Goal: Navigation & Orientation: Find specific page/section

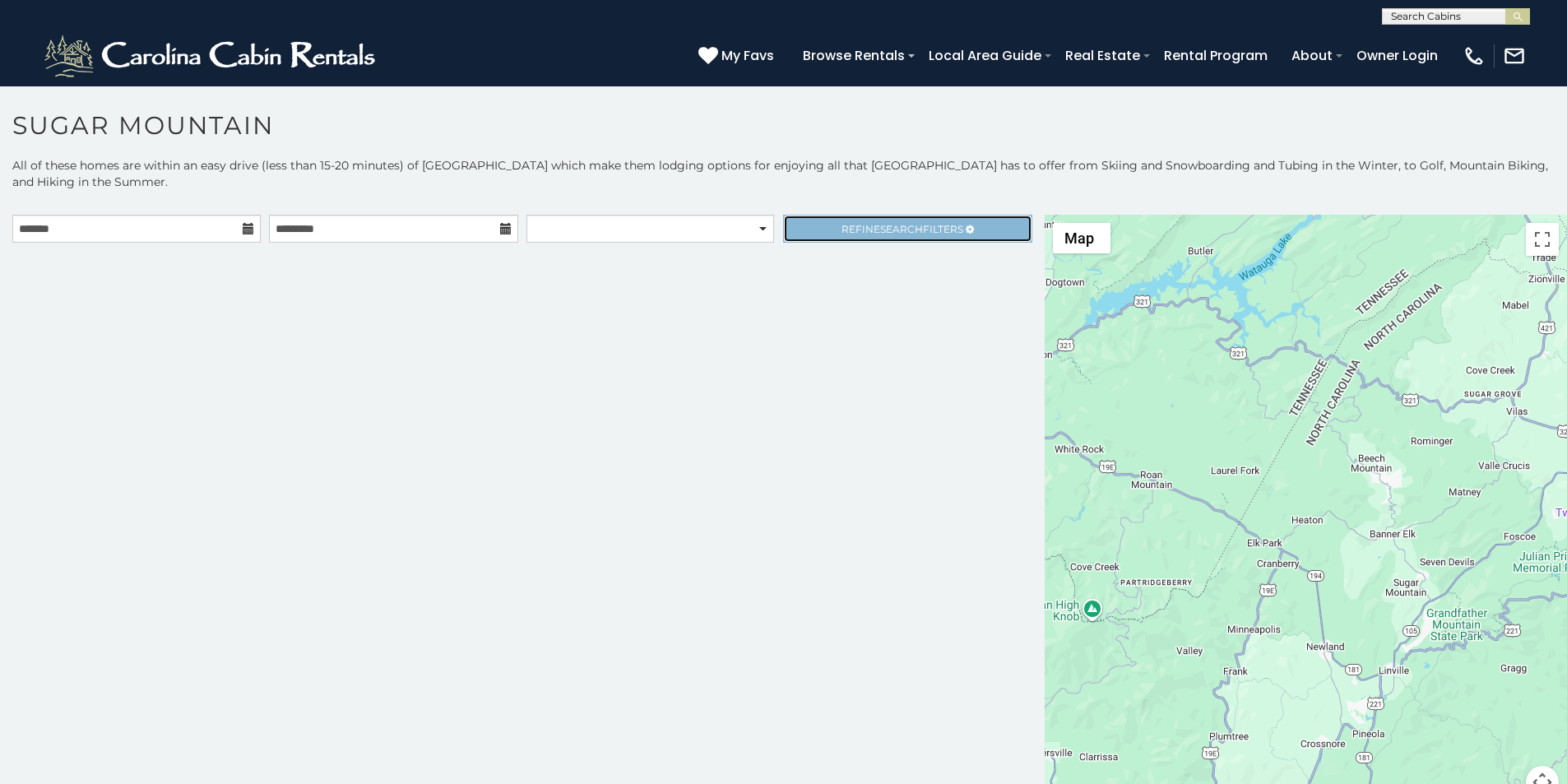
click at [829, 215] on link "Refine Search Filters" at bounding box center [908, 228] width 249 height 28
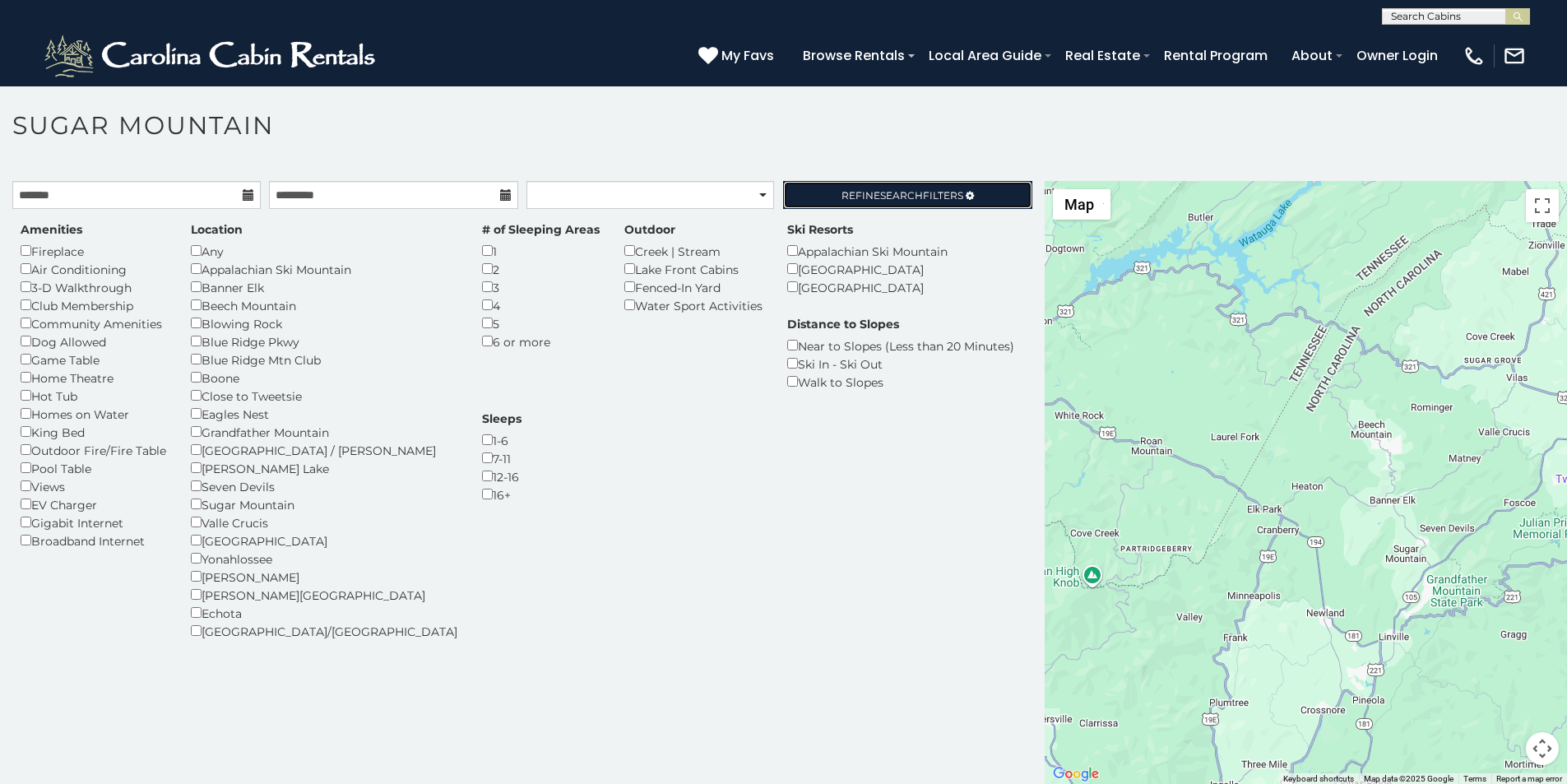
scroll to position [7, 0]
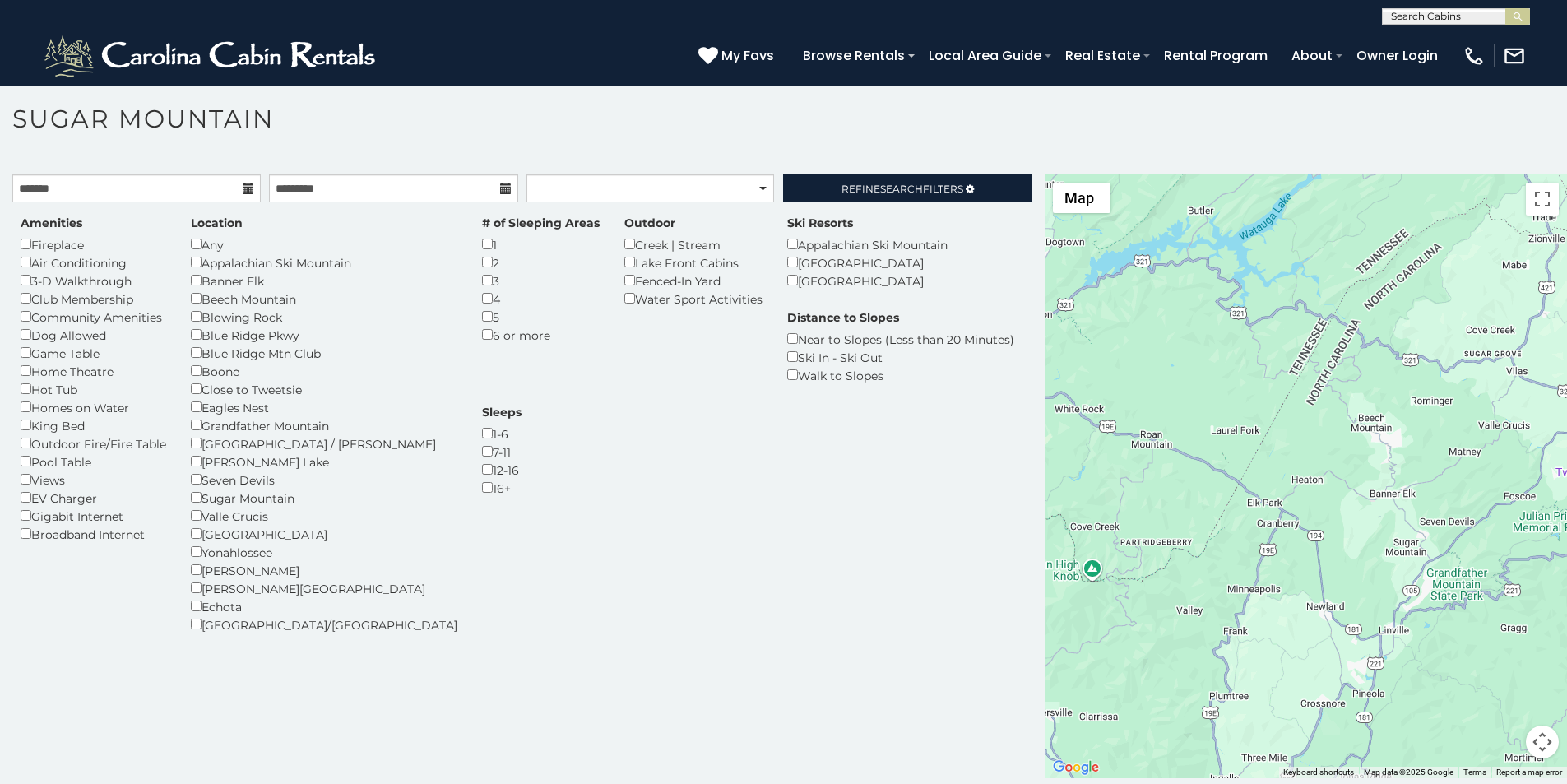
click at [612, 215] on div "Outdoor Creek | Stream [GEOGRAPHIC_DATA] Fenced-In Yard Water Sport Activities" at bounding box center [693, 261] width 162 height 93
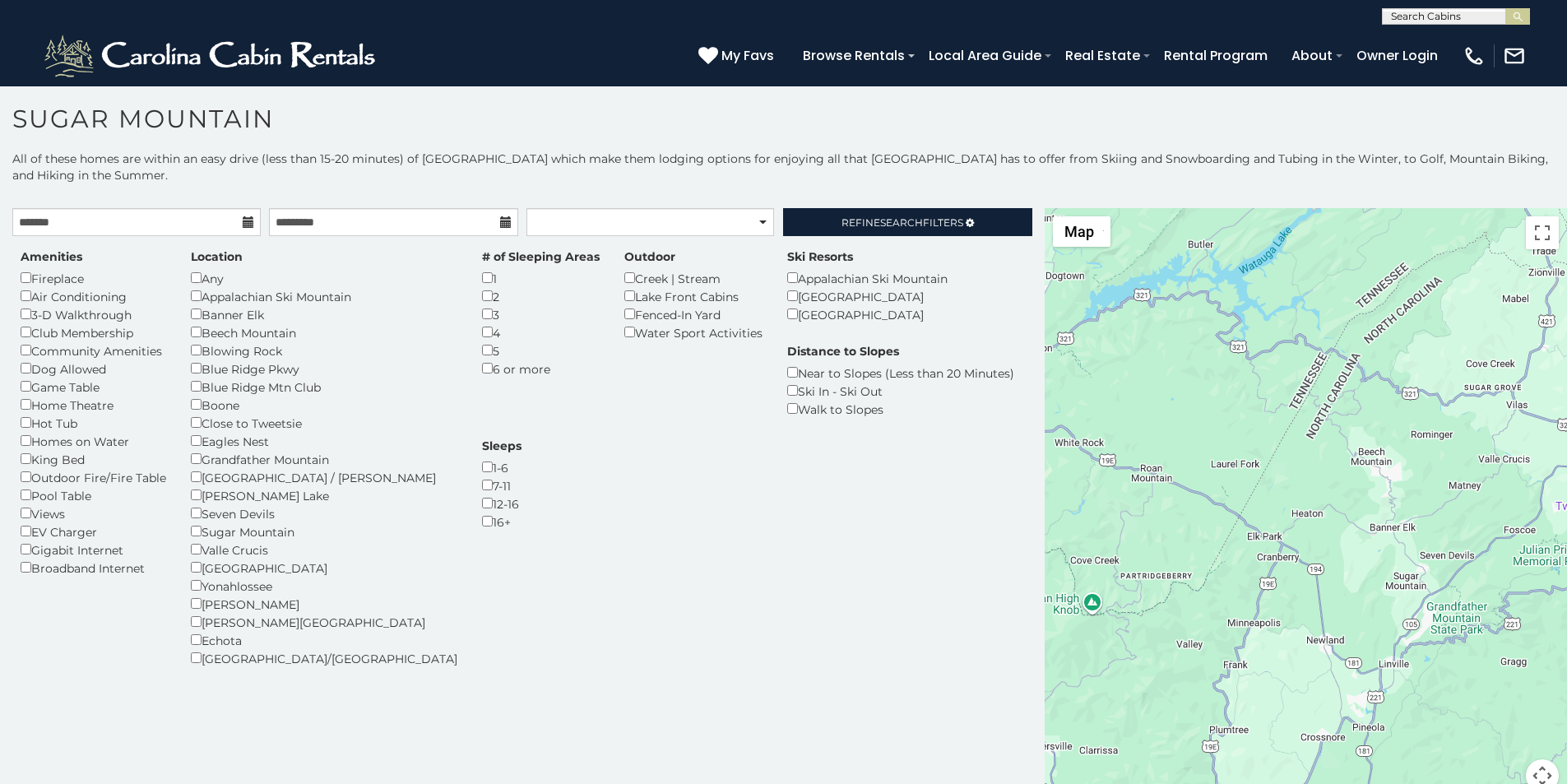
scroll to position [34, 0]
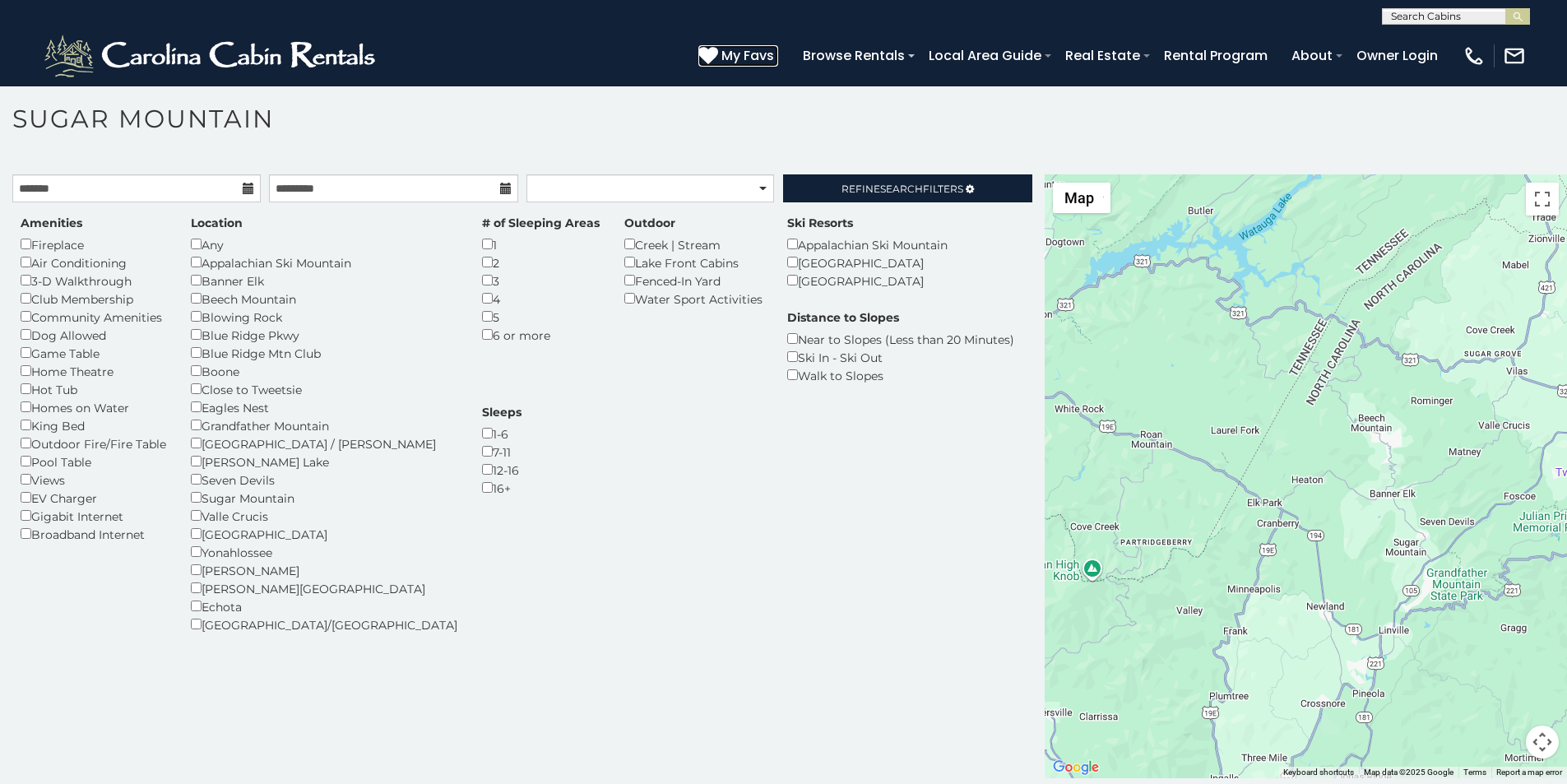
click at [718, 47] on icon at bounding box center [707, 54] width 19 height 19
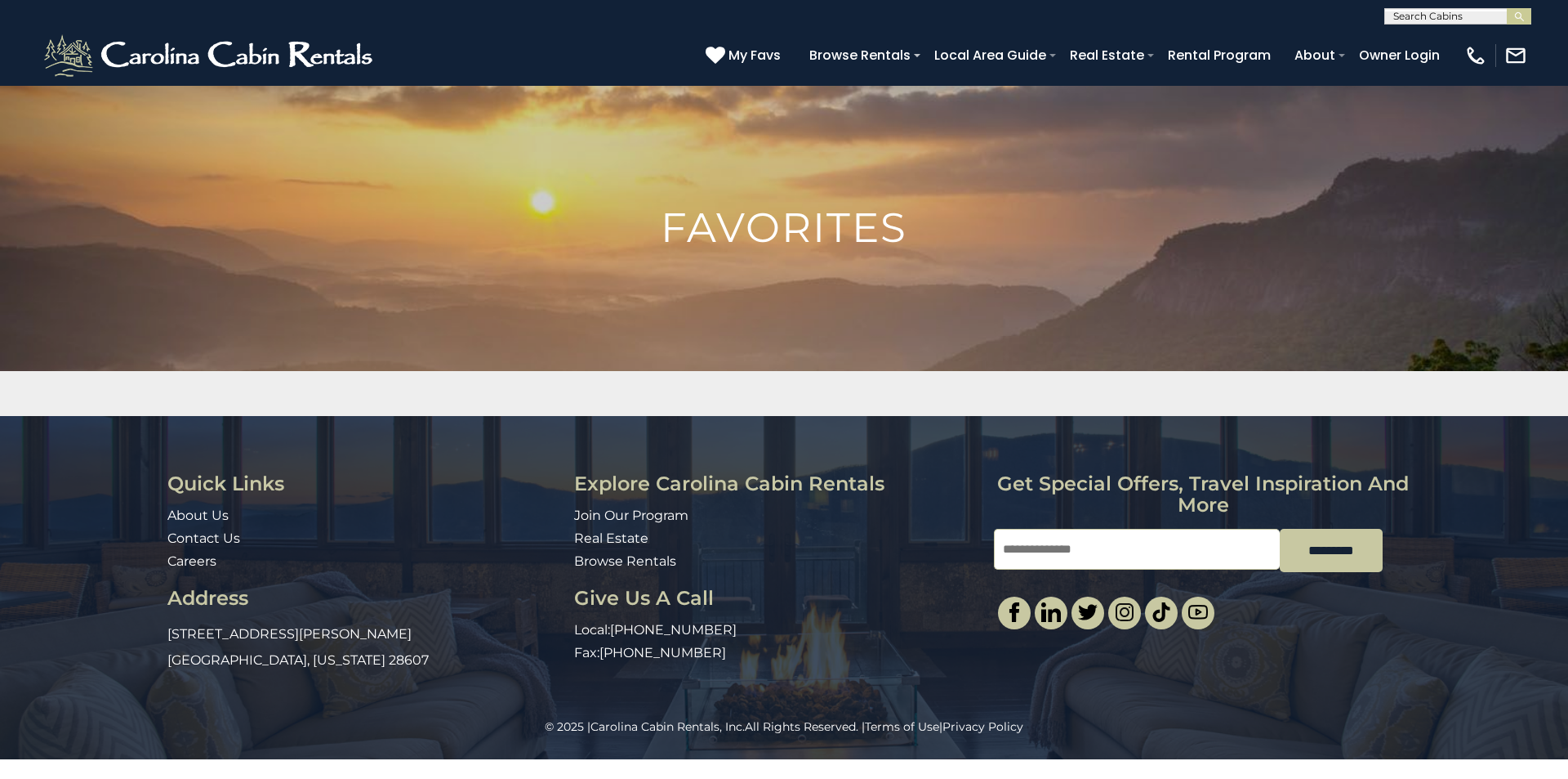
click at [1022, 529] on input "Email" at bounding box center [1136, 549] width 286 height 41
type input "**********"
click at [1567, 578] on div "**********" at bounding box center [784, 567] width 1568 height 303
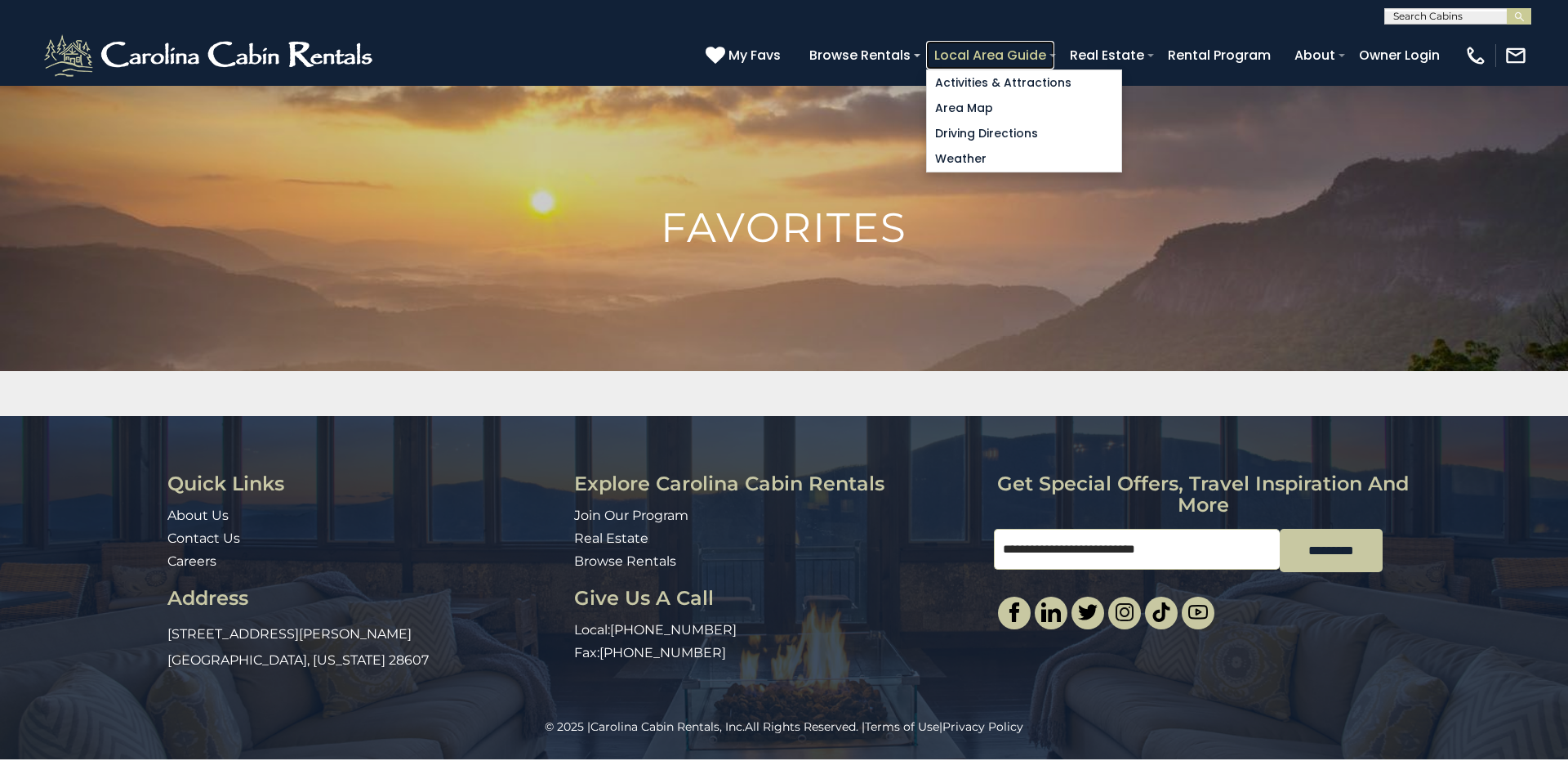
click at [1054, 45] on link "Local Area Guide" at bounding box center [989, 55] width 128 height 29
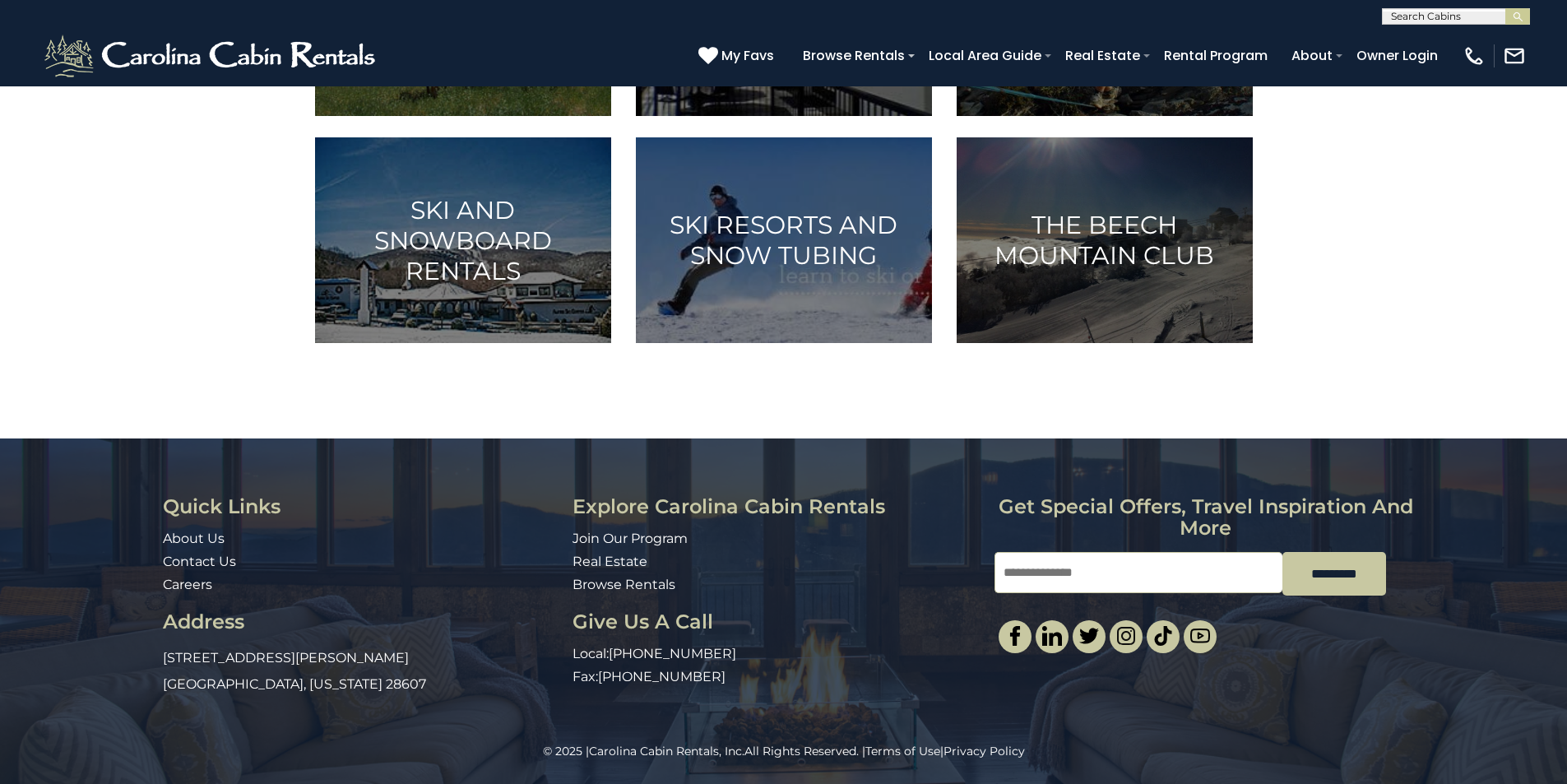
scroll to position [1056, 0]
click at [1021, 626] on img at bounding box center [1014, 635] width 19 height 19
